Goal: Task Accomplishment & Management: Use online tool/utility

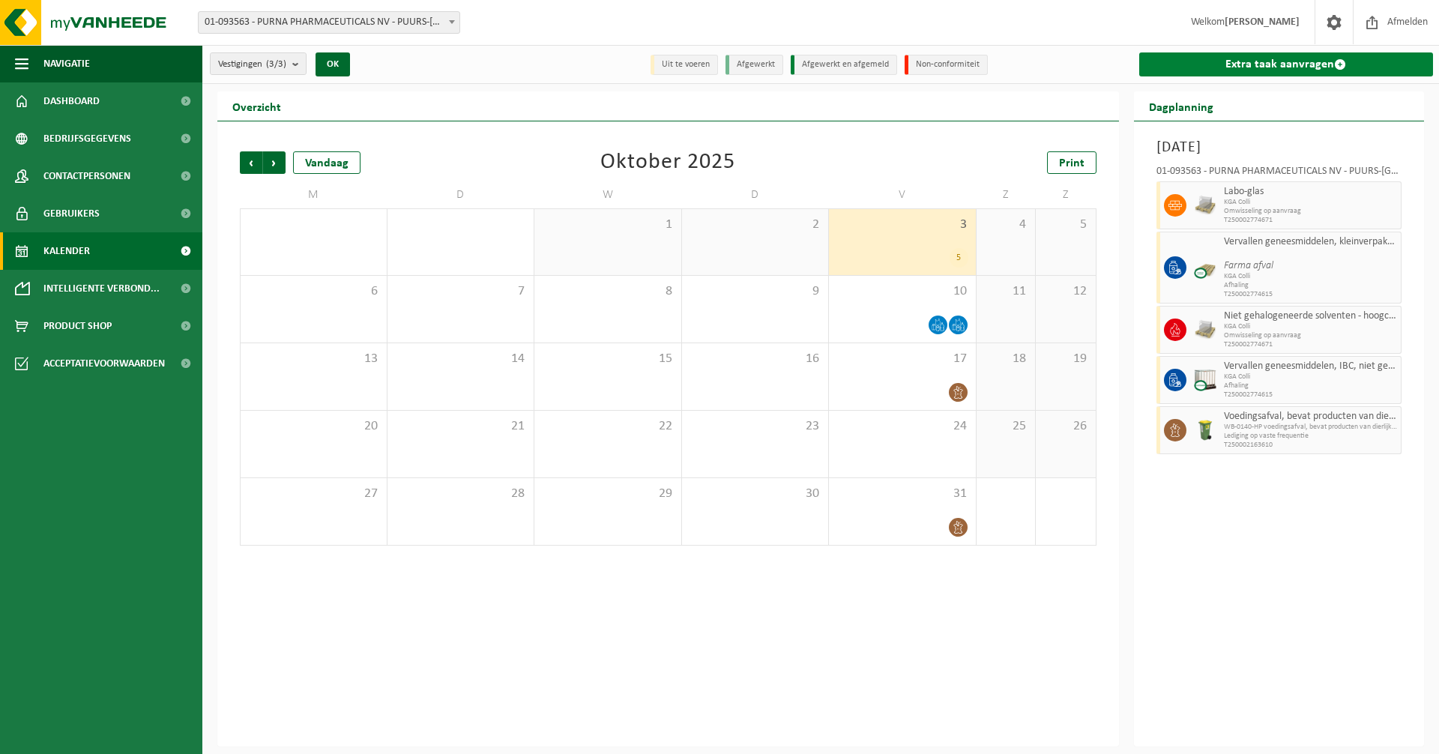
click at [1245, 65] on link "Extra taak aanvragen" at bounding box center [1286, 64] width 295 height 24
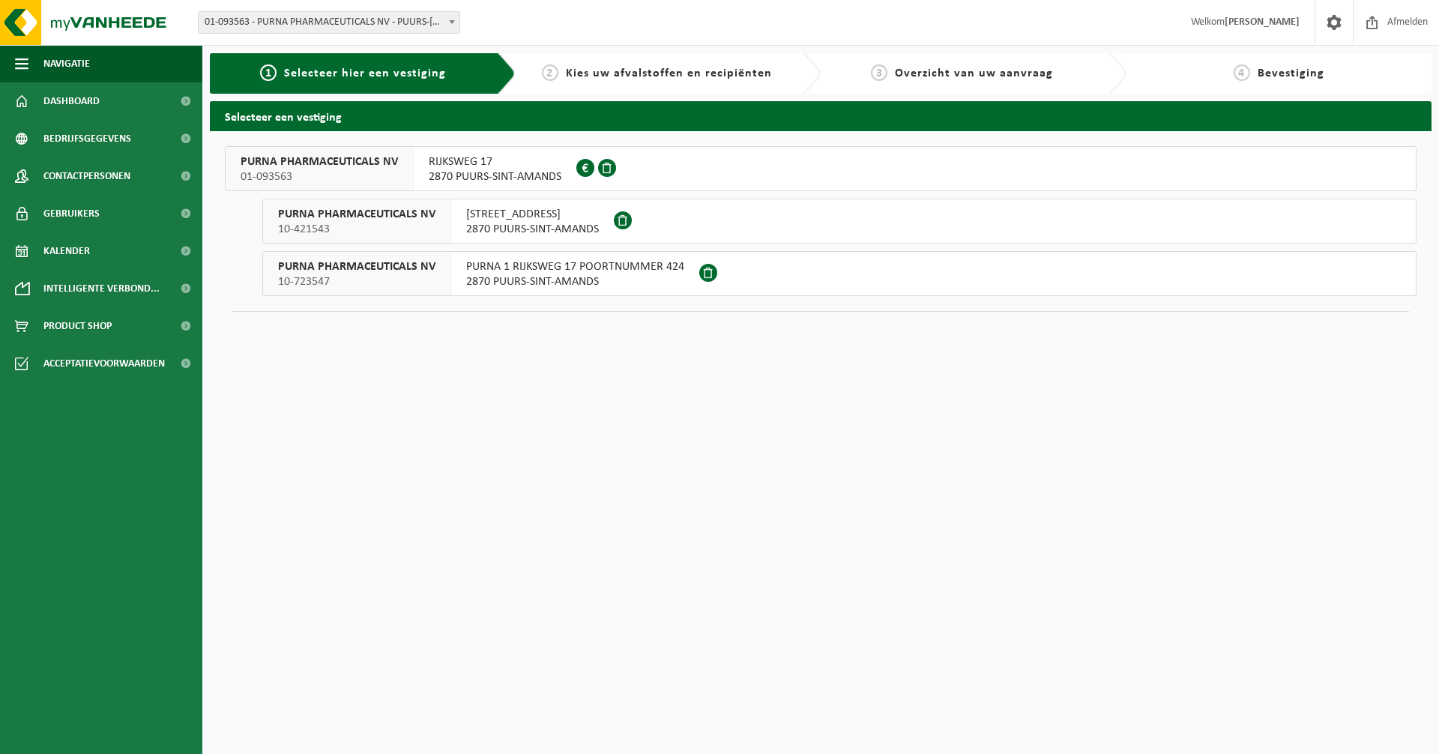
click at [497, 167] on span "RIJKSWEG 17" at bounding box center [495, 161] width 133 height 15
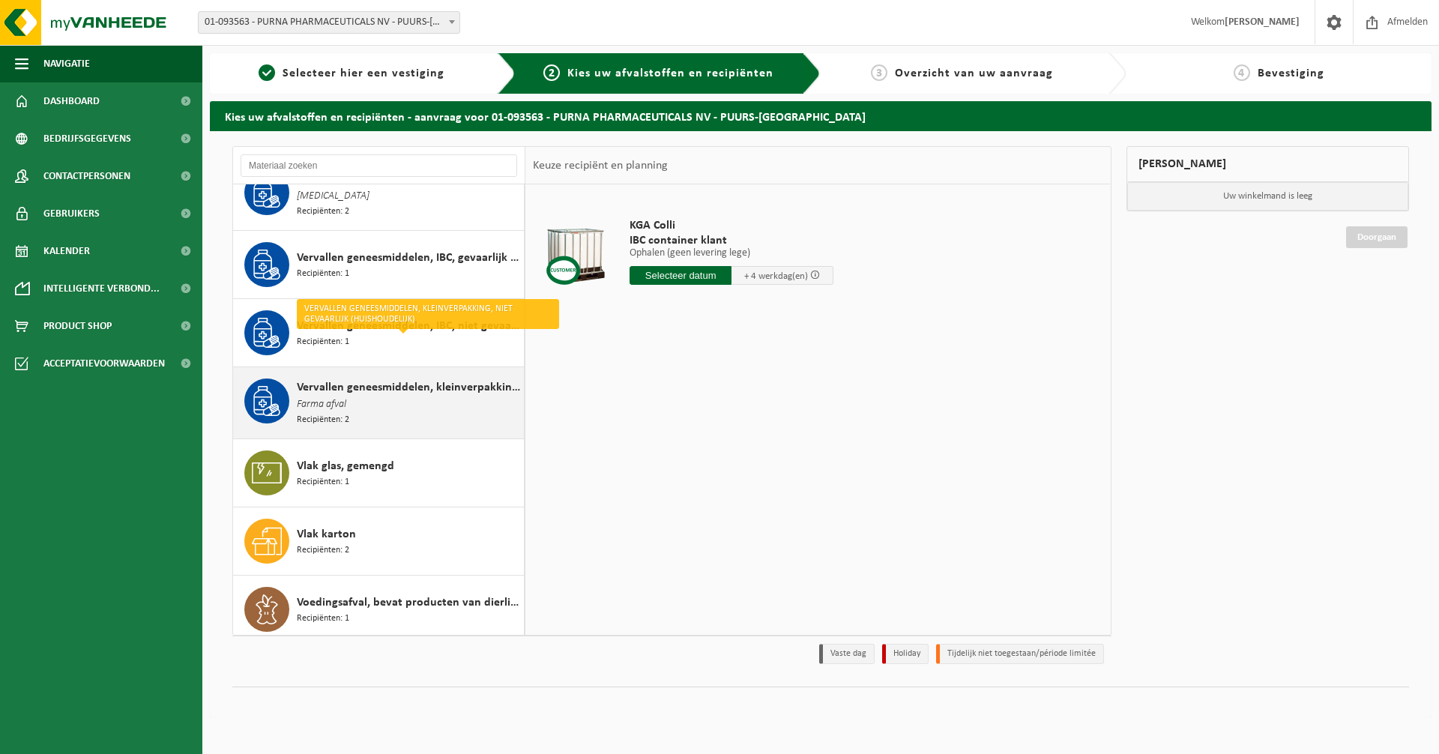
scroll to position [2248, 0]
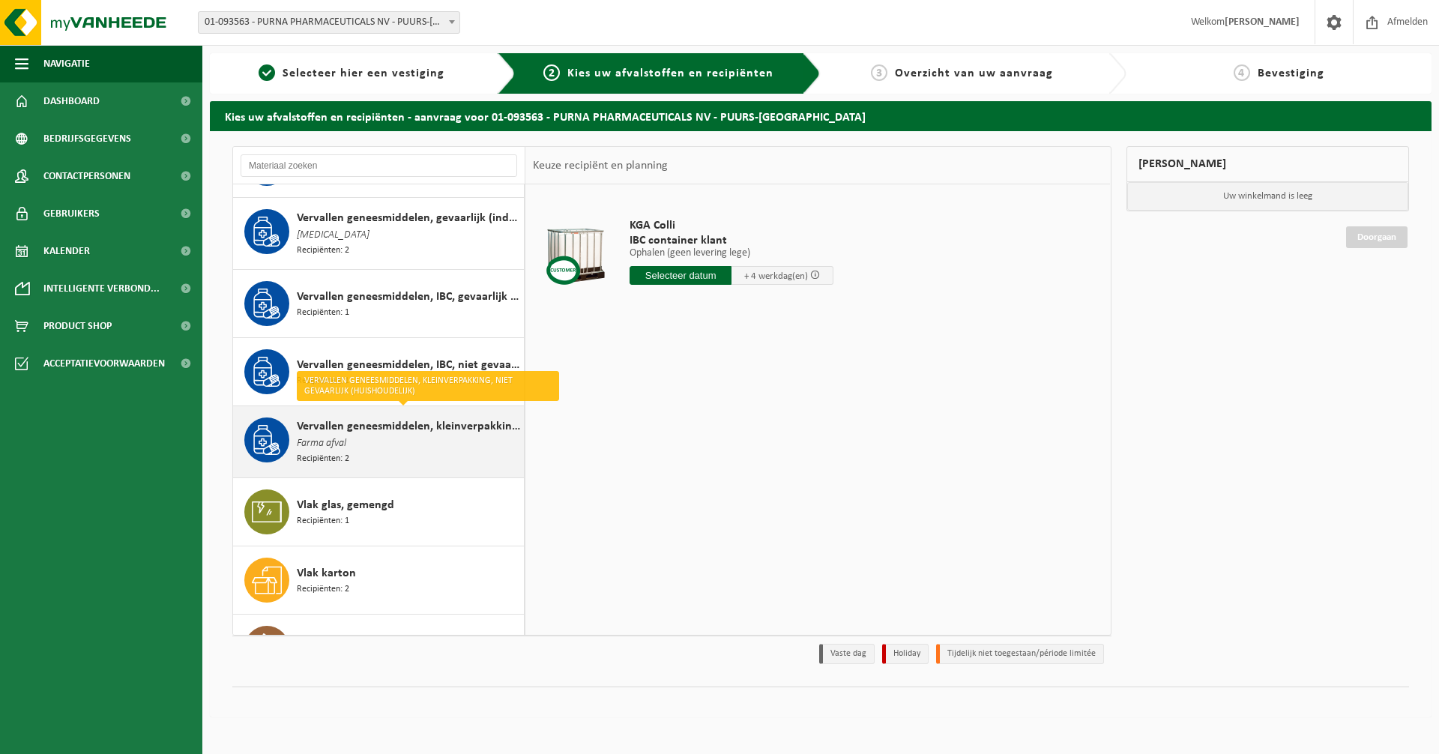
click at [366, 420] on span "Vervallen geneesmiddelen, kleinverpakking, niet gevaarlijk (huishoudelijk)" at bounding box center [408, 426] width 223 height 18
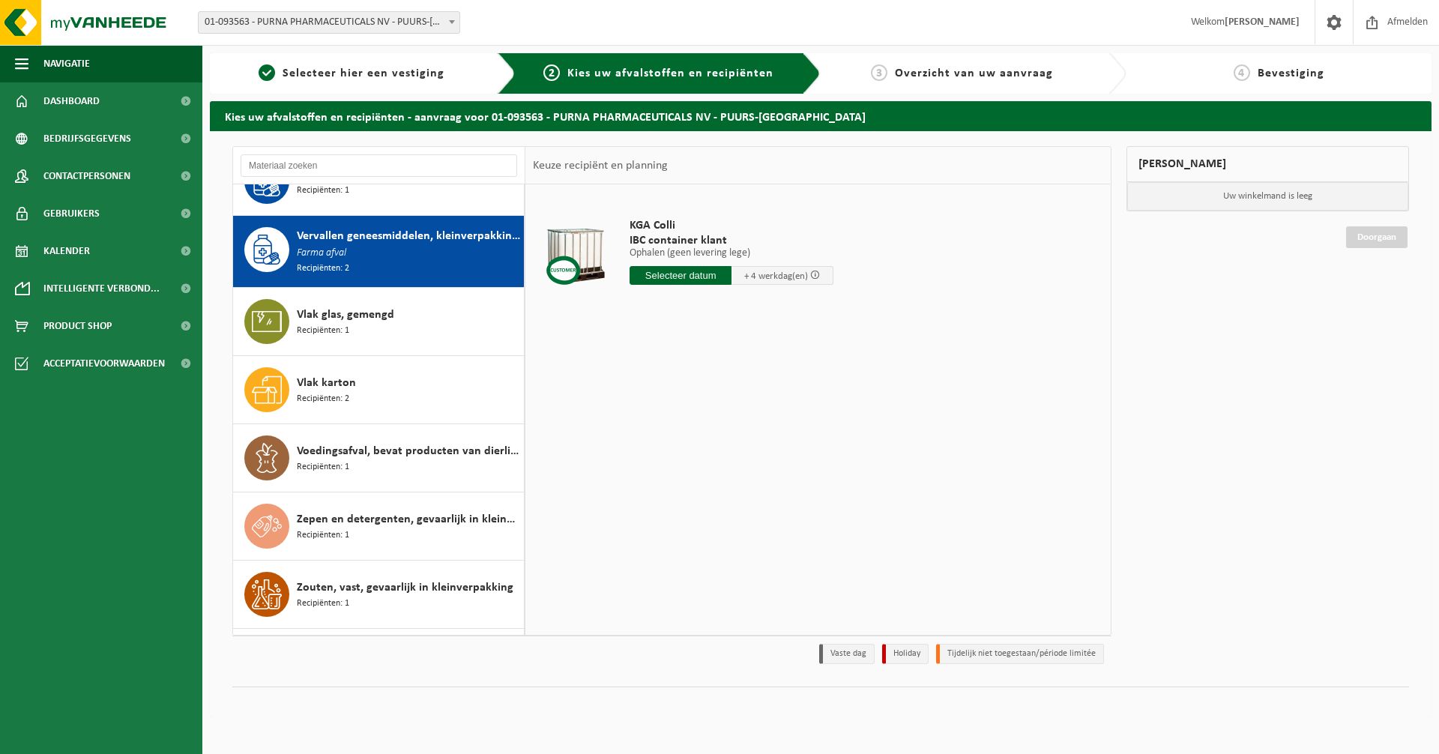
scroll to position [2461, 0]
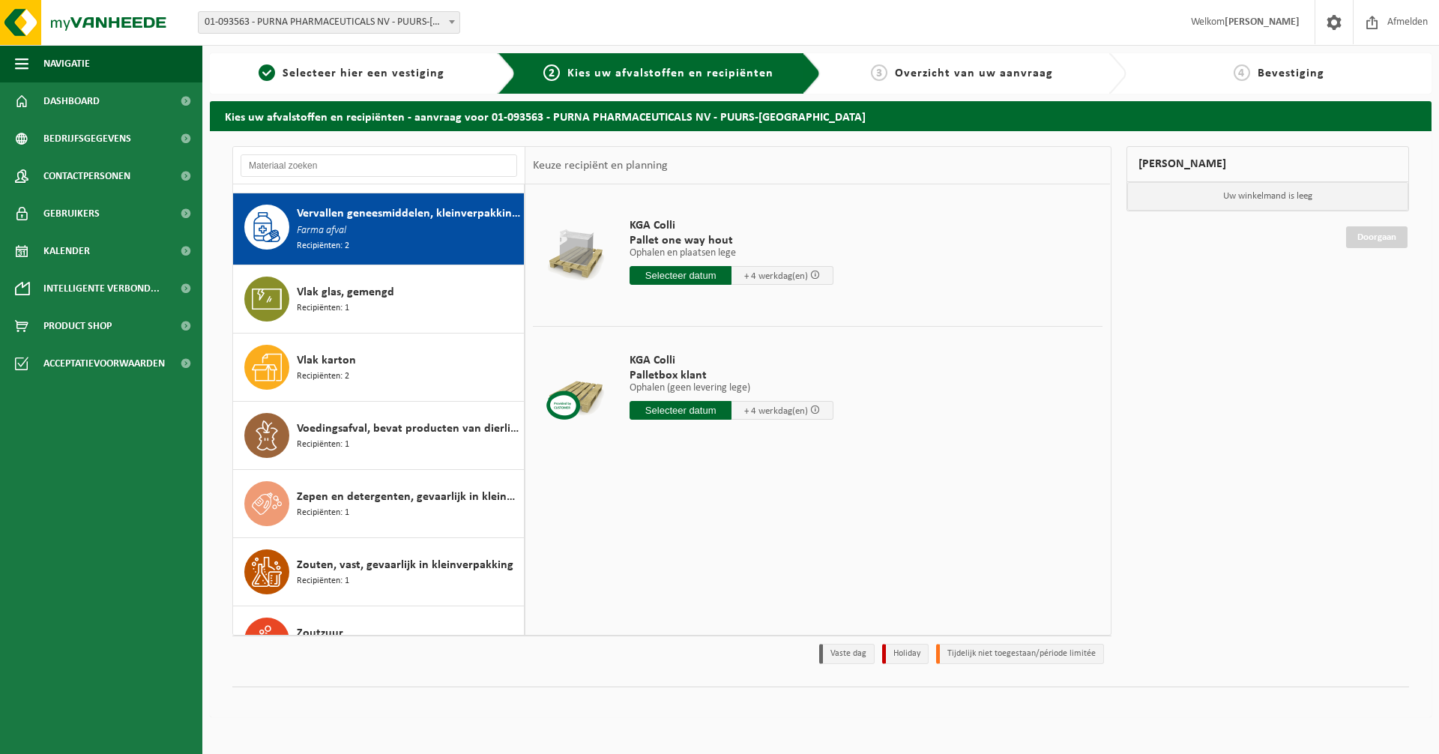
click at [669, 412] on input "text" at bounding box center [681, 410] width 102 height 19
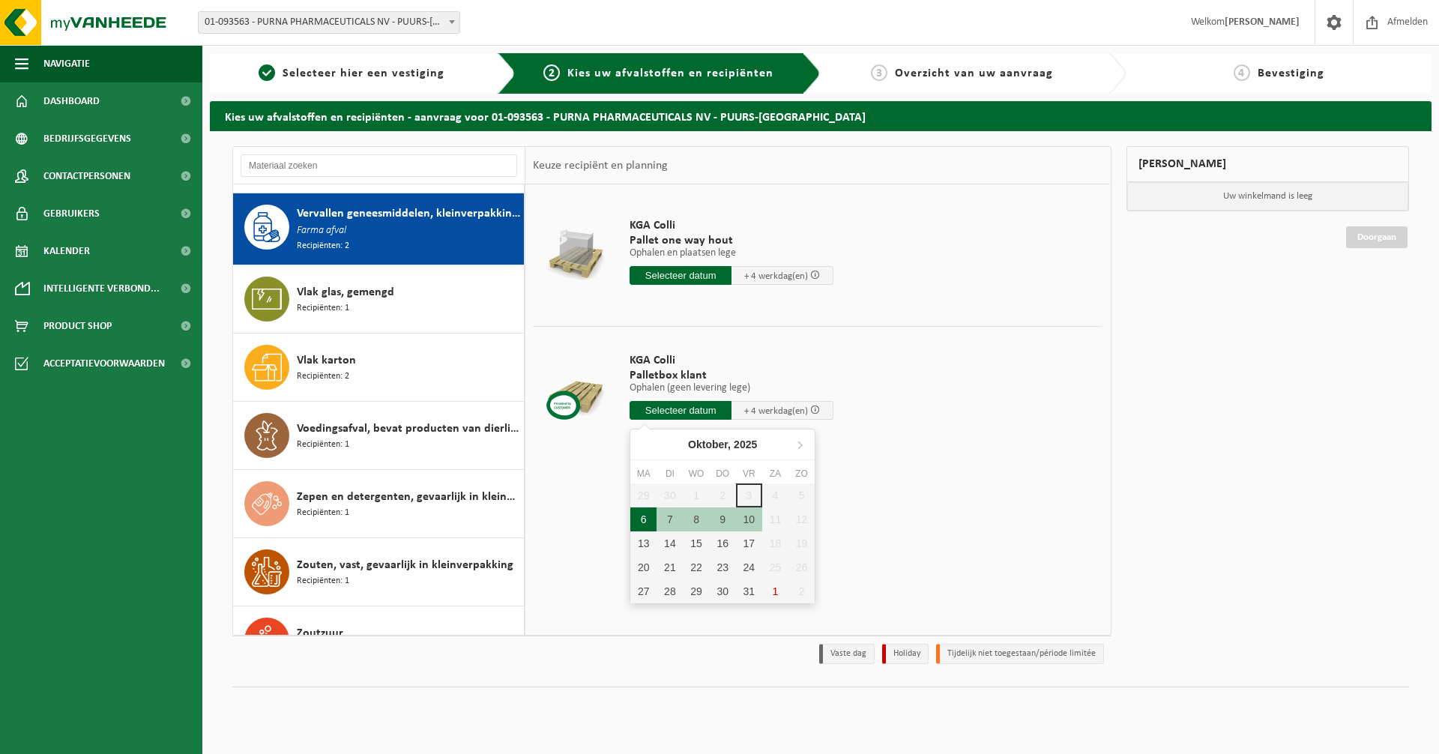
click at [642, 521] on div "6" at bounding box center [643, 519] width 26 height 24
type input "Van 2025-10-06"
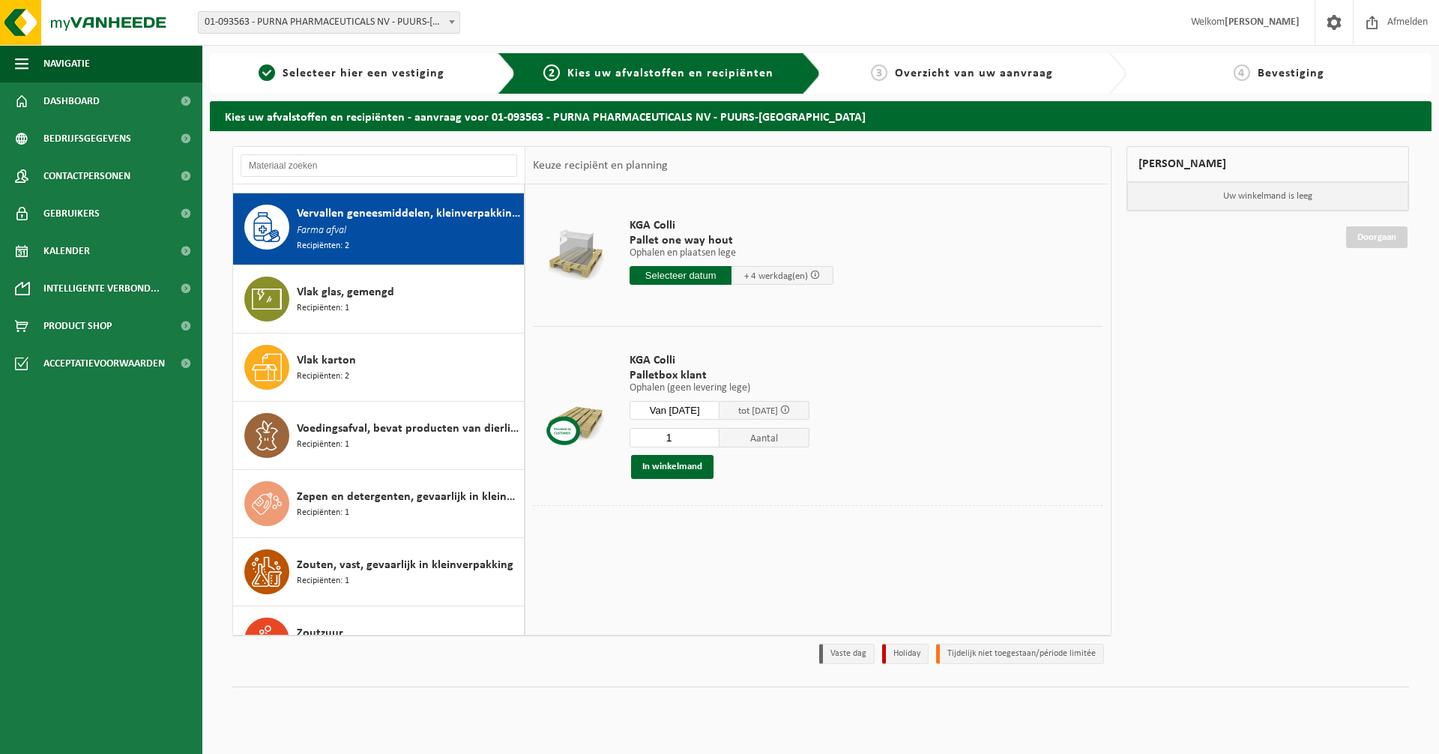
drag, startPoint x: 683, startPoint y: 438, endPoint x: 639, endPoint y: 446, distance: 44.8
click at [639, 446] on input "1" at bounding box center [675, 437] width 90 height 19
type input "30"
click at [666, 459] on button "In winkelmand" at bounding box center [672, 467] width 82 height 24
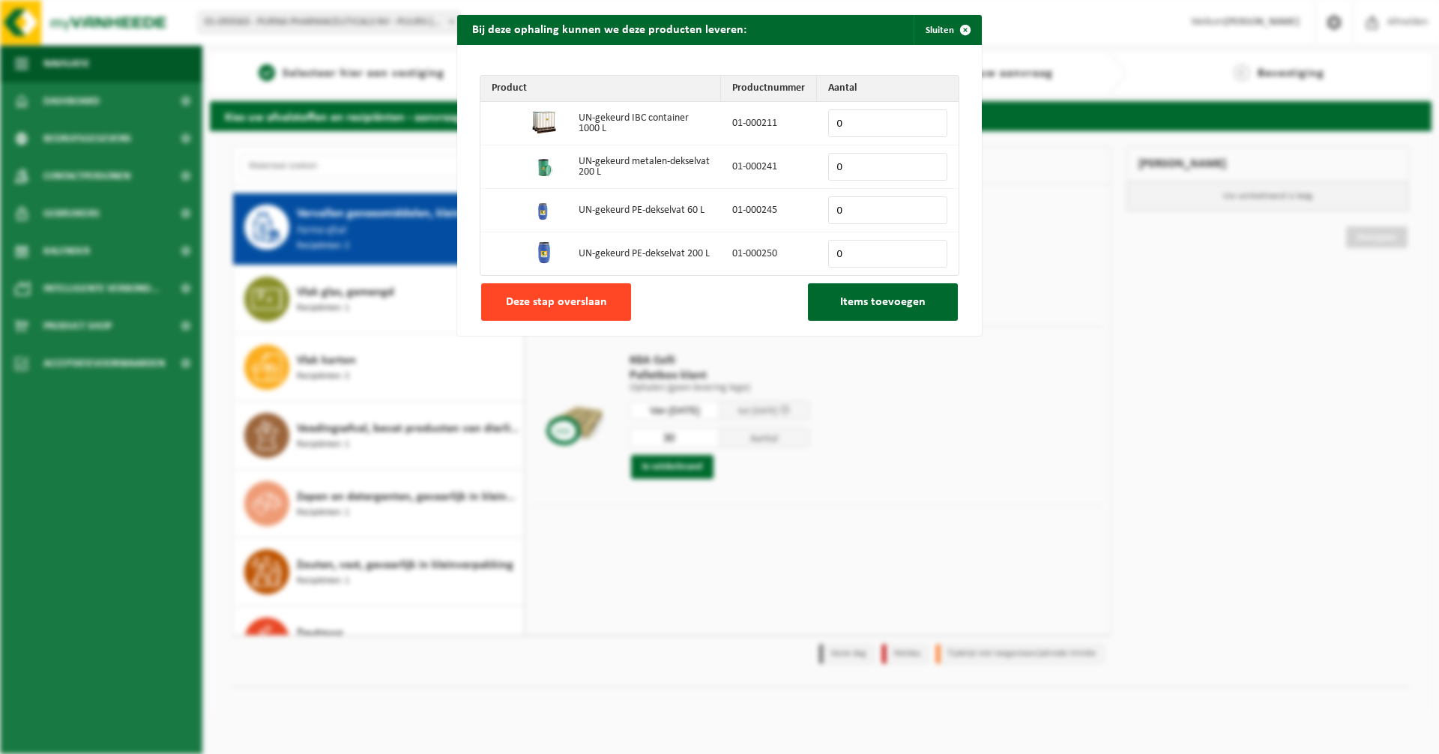
click at [556, 304] on span "Deze stap overslaan" at bounding box center [556, 302] width 101 height 12
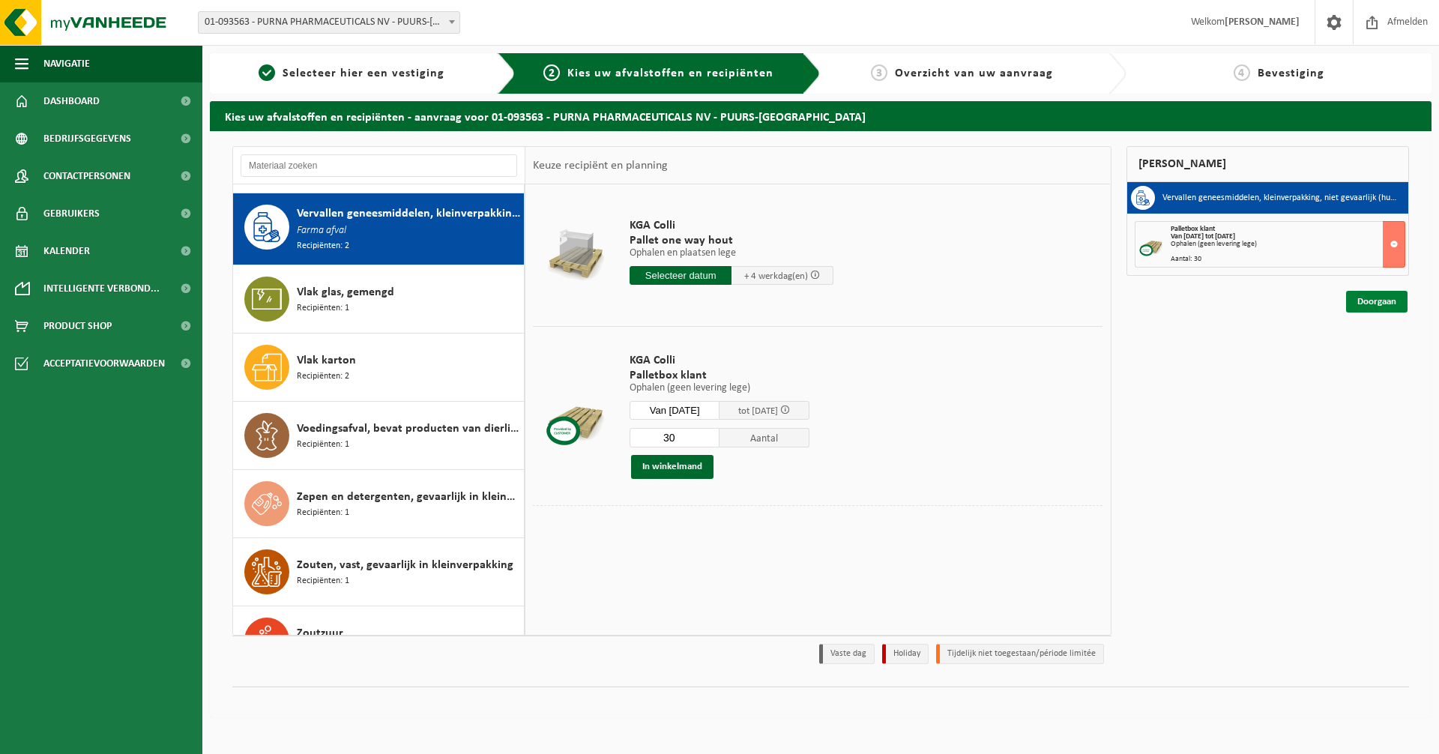
click at [1367, 304] on link "Doorgaan" at bounding box center [1376, 302] width 61 height 22
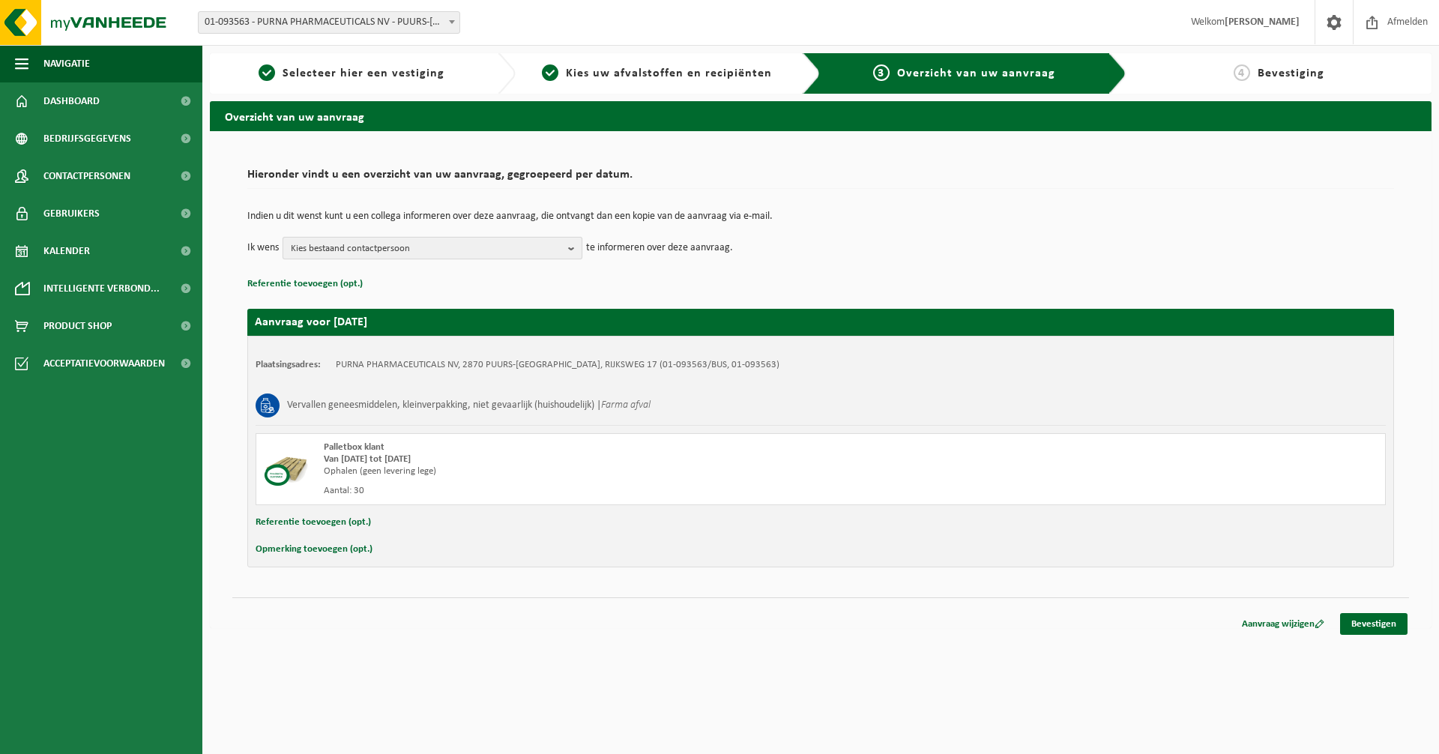
click at [571, 249] on b "button" at bounding box center [574, 248] width 13 height 21
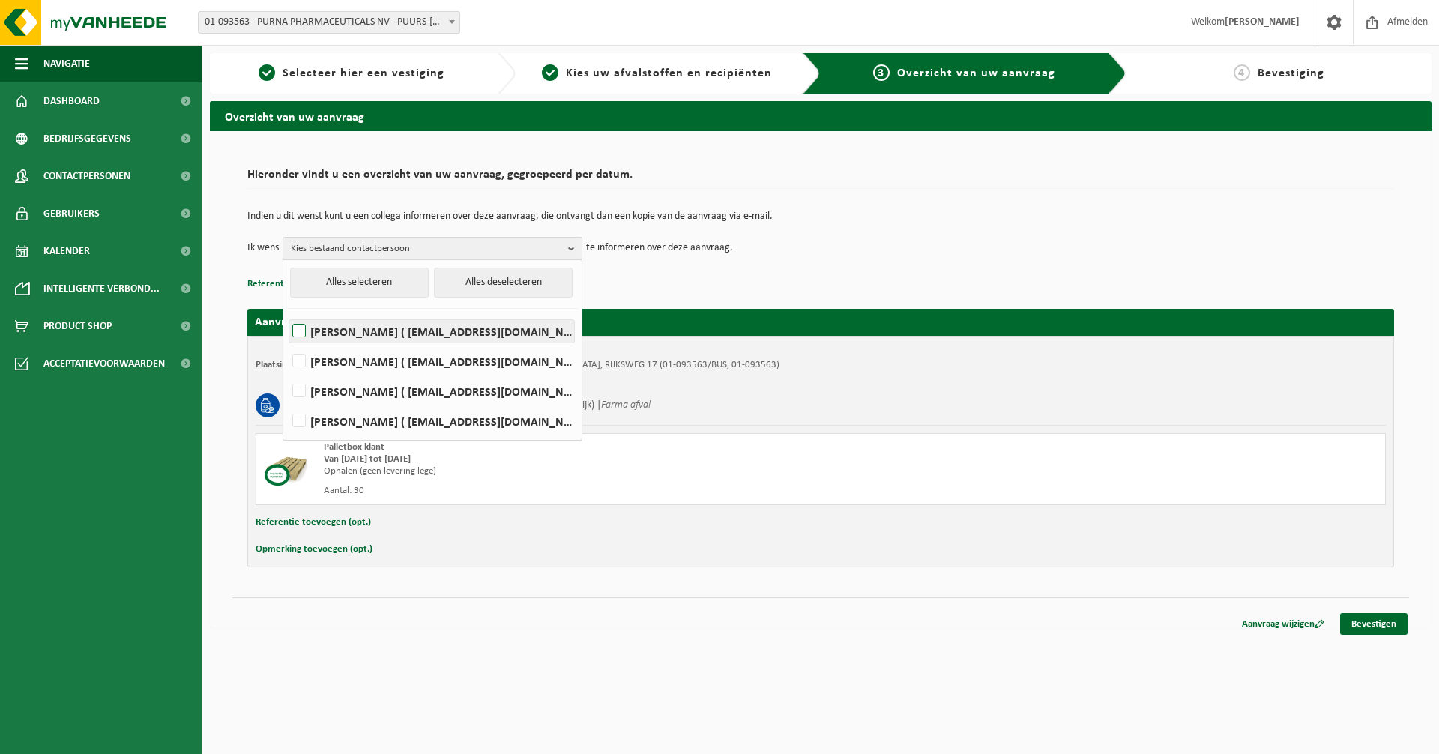
click at [295, 330] on label "KEVIN DE BELDER ( kdd@purna.be )" at bounding box center [431, 331] width 285 height 22
click at [287, 313] on input "KEVIN DE BELDER ( kdd@purna.be )" at bounding box center [286, 312] width 1 height 1
checkbox input "true"
click at [304, 360] on label "GUNTER DE HELT ( gdh@purna.be )" at bounding box center [431, 361] width 285 height 22
click at [287, 342] on input "GUNTER DE HELT ( gdh@purna.be )" at bounding box center [286, 342] width 1 height 1
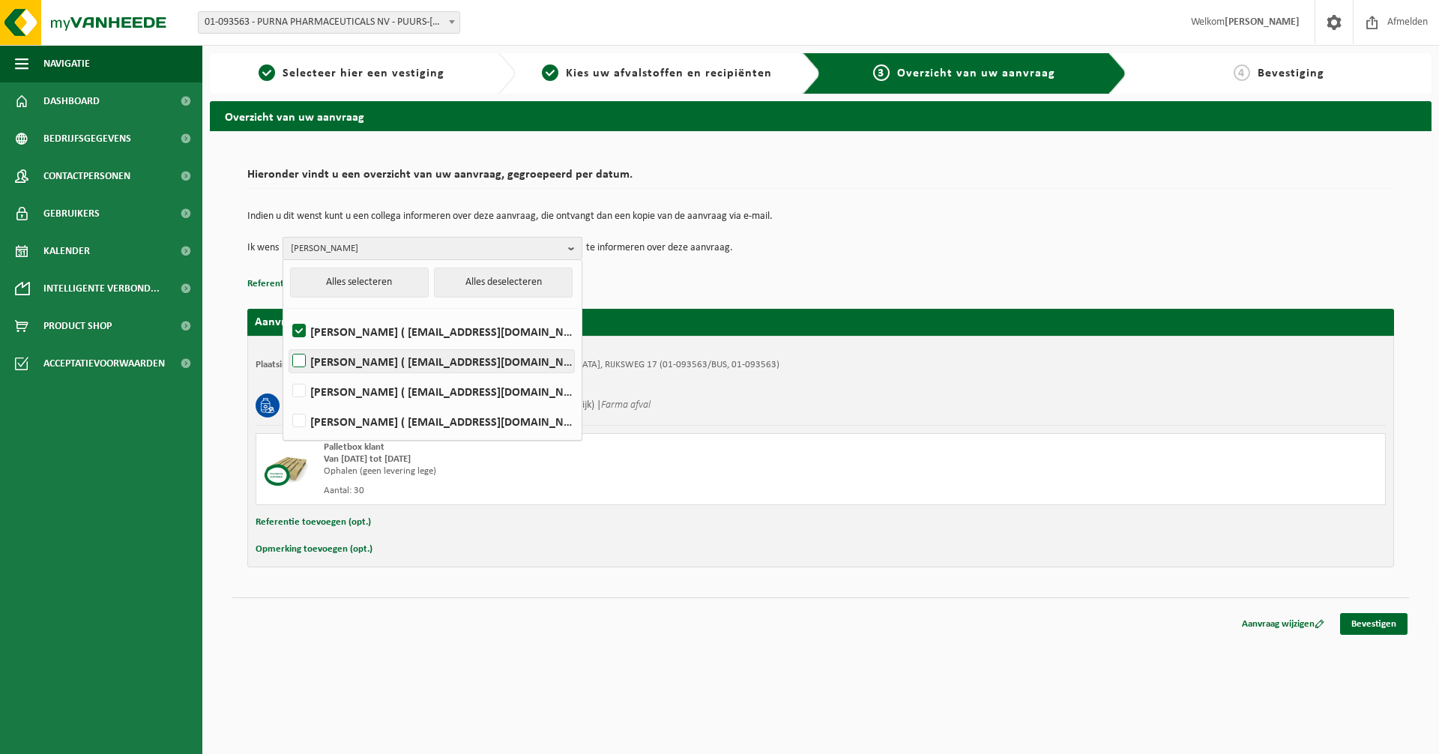
checkbox input "true"
click at [1366, 623] on link "Bevestigen" at bounding box center [1373, 624] width 67 height 22
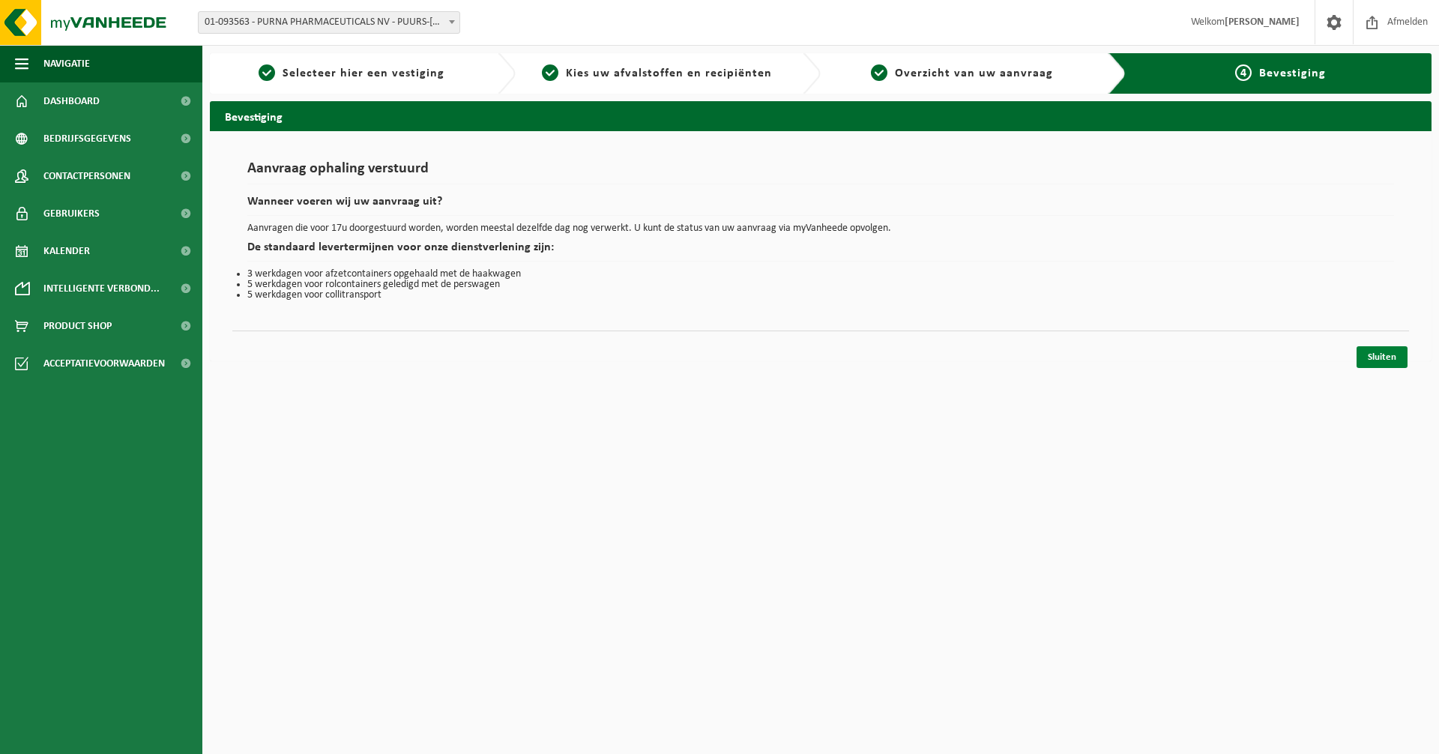
click at [1398, 354] on link "Sluiten" at bounding box center [1381, 357] width 51 height 22
